Goal: Find specific page/section: Find specific page/section

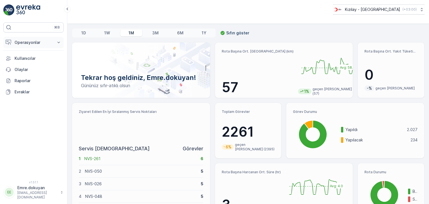
click at [27, 42] on p "Operasyonlar" at bounding box center [34, 43] width 38 height 6
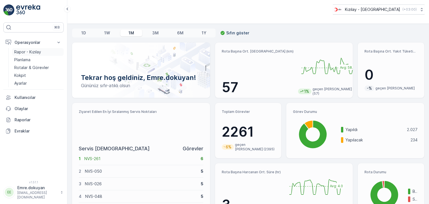
click at [33, 51] on p "Rapor - Kızılay" at bounding box center [27, 52] width 27 height 6
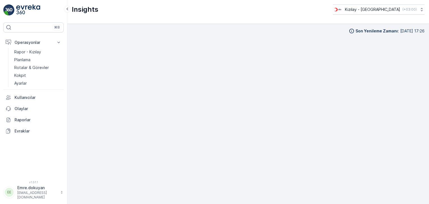
scroll to position [5, 0]
click at [23, 6] on img at bounding box center [28, 9] width 24 height 11
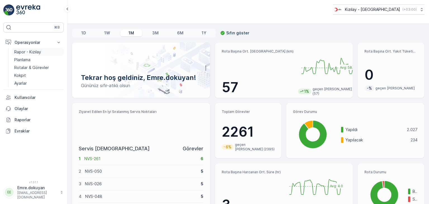
click at [37, 52] on p "Rapor - Kızılay" at bounding box center [27, 52] width 27 height 6
